Goal: Transaction & Acquisition: Book appointment/travel/reservation

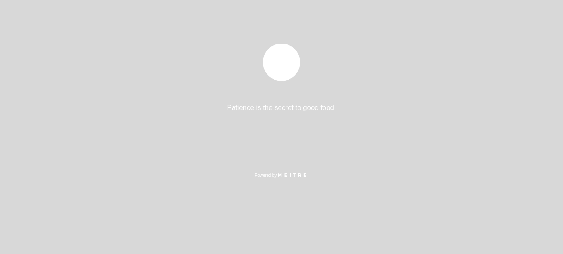
select select "es"
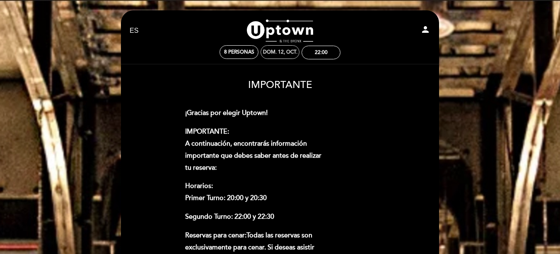
click at [285, 54] on div "dom. 12, oct." at bounding box center [280, 52] width 34 height 6
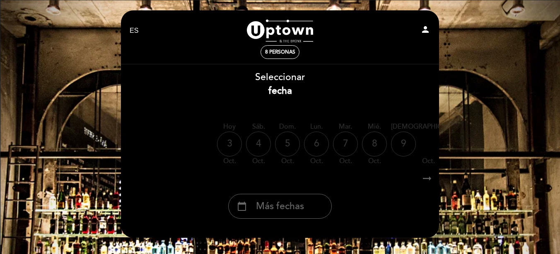
click at [429, 178] on icon "arrow_right_alt" at bounding box center [427, 179] width 12 height 18
click at [263, 209] on span "Más fechas" at bounding box center [280, 206] width 48 height 14
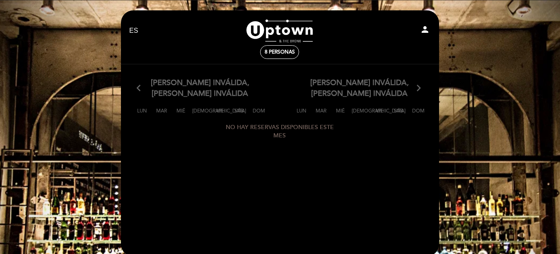
click at [131, 32] on select "EN ES PT" at bounding box center [134, 31] width 10 height 10
click at [279, 48] on div "8 personas" at bounding box center [280, 52] width 38 height 13
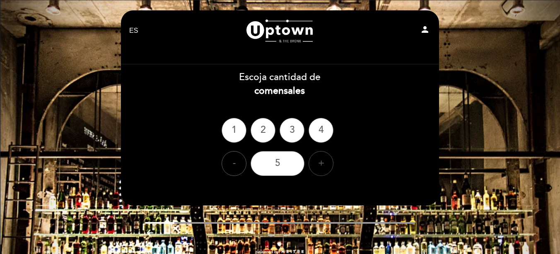
click at [320, 163] on div "+" at bounding box center [321, 163] width 25 height 25
click at [282, 161] on div "8" at bounding box center [278, 163] width 54 height 25
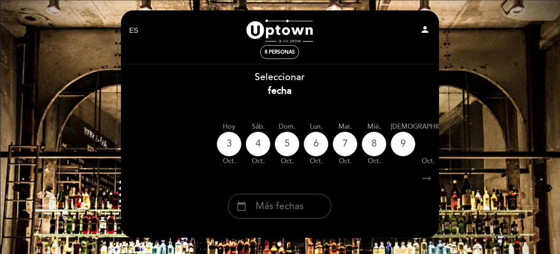
click at [427, 180] on icon "arrow_right_alt" at bounding box center [427, 179] width 12 height 18
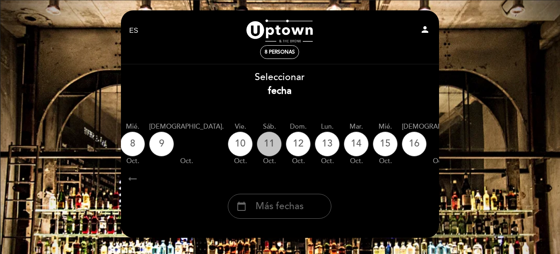
click at [257, 146] on div "11" at bounding box center [269, 143] width 25 height 25
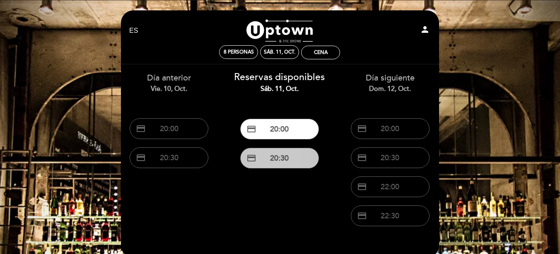
click at [291, 158] on button "credit_card 20:30" at bounding box center [279, 158] width 79 height 21
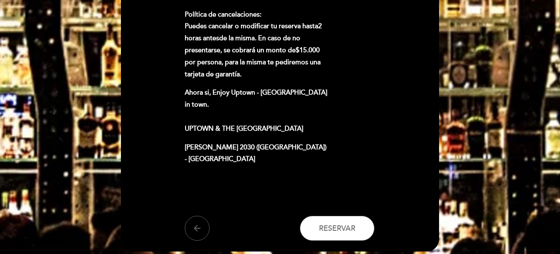
scroll to position [580, 0]
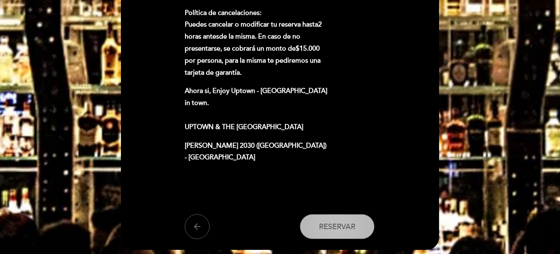
click at [338, 214] on button "Reservar" at bounding box center [337, 226] width 75 height 25
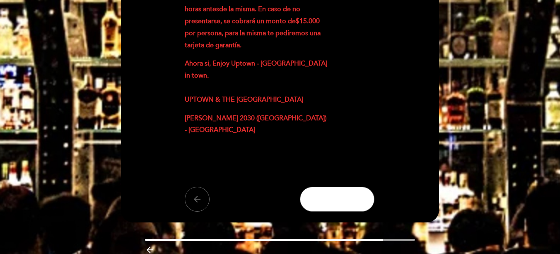
scroll to position [620, 0]
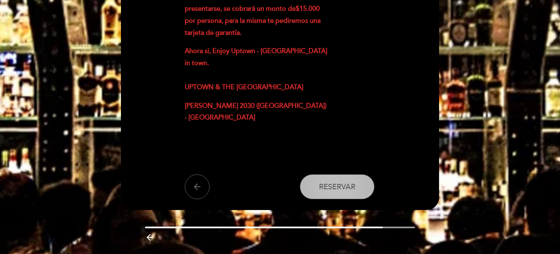
click at [344, 182] on span "Reservar" at bounding box center [337, 186] width 36 height 9
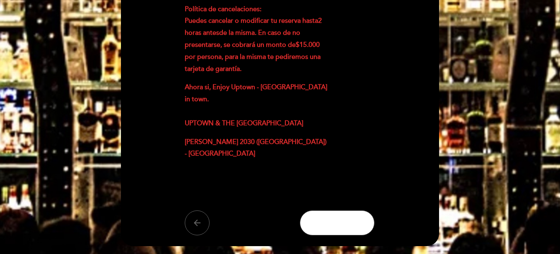
scroll to position [597, 0]
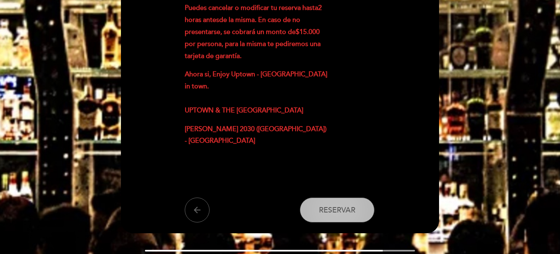
click at [345, 205] on span "Reservar" at bounding box center [337, 209] width 36 height 9
click at [313, 197] on button "Reservar" at bounding box center [337, 209] width 75 height 25
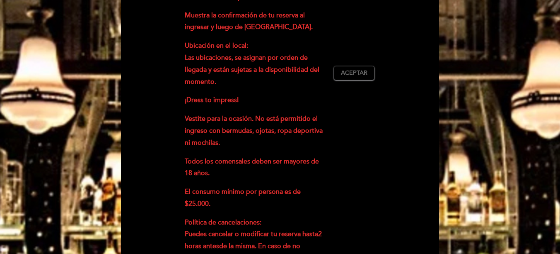
scroll to position [365, 0]
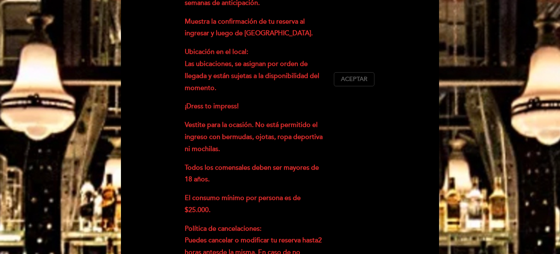
click at [359, 75] on span "Aceptar" at bounding box center [354, 79] width 27 height 9
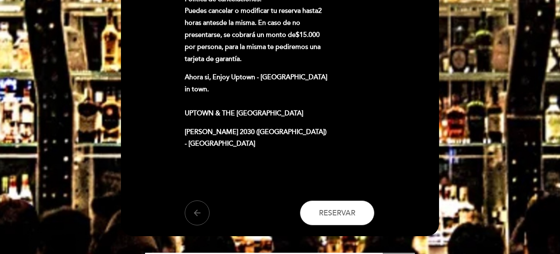
scroll to position [620, 0]
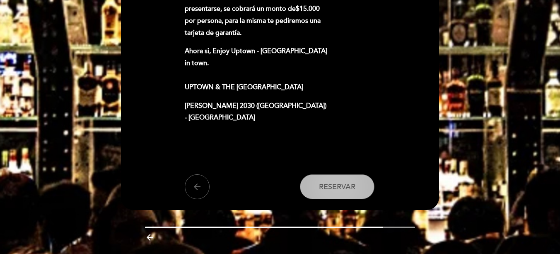
click at [343, 182] on span "Reservar" at bounding box center [337, 186] width 36 height 9
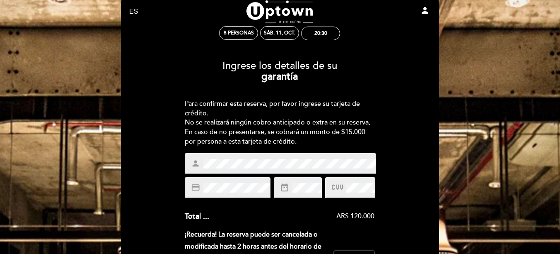
scroll to position [0, 0]
